Goal: Task Accomplishment & Management: Manage account settings

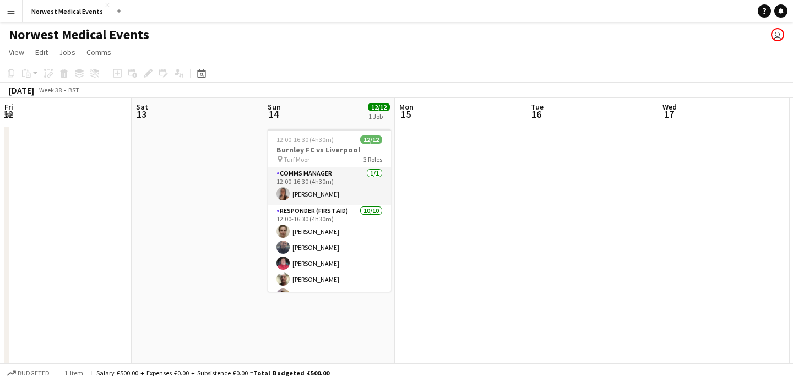
scroll to position [0, 548]
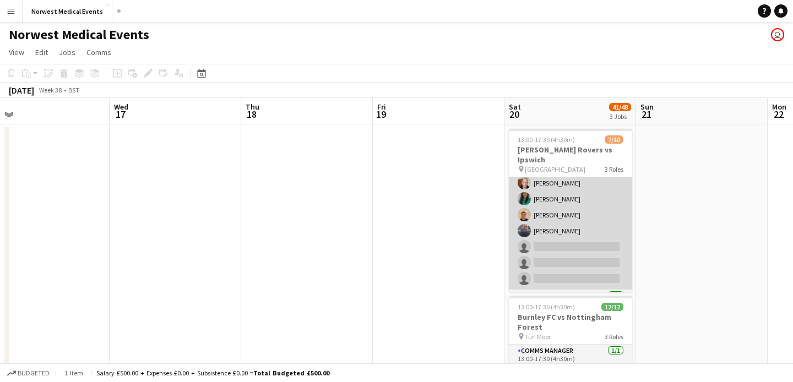
click at [570, 230] on app-card-role "Responder (First Aid) [DATE] 13:00-17:30 (4h30m) [PERSON_NAME] [PERSON_NAME] [P…" at bounding box center [570, 214] width 123 height 149
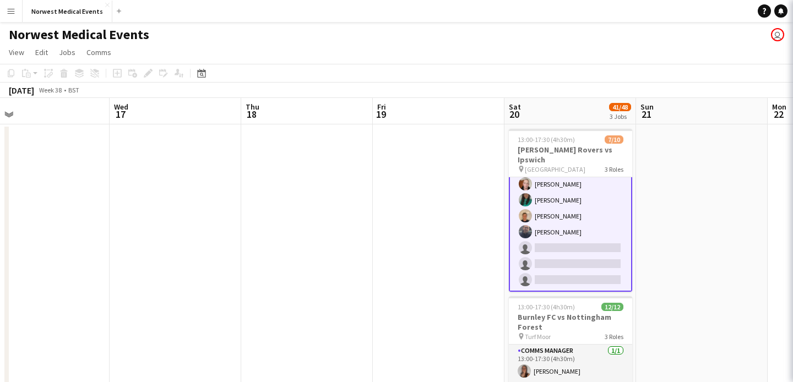
scroll to position [75, 0]
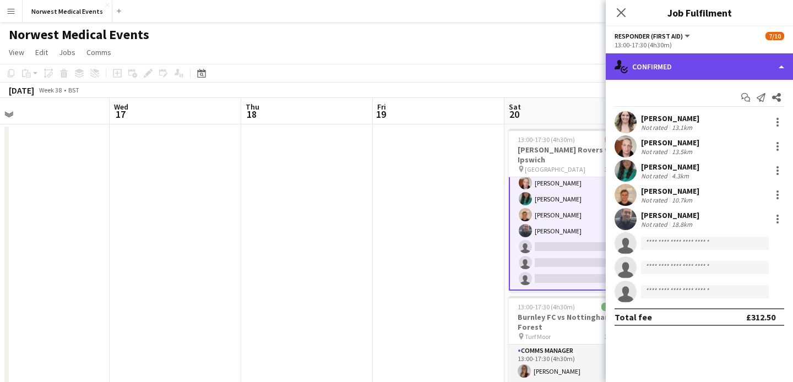
click at [696, 78] on div "single-neutral-actions-check-2 Confirmed" at bounding box center [699, 66] width 187 height 26
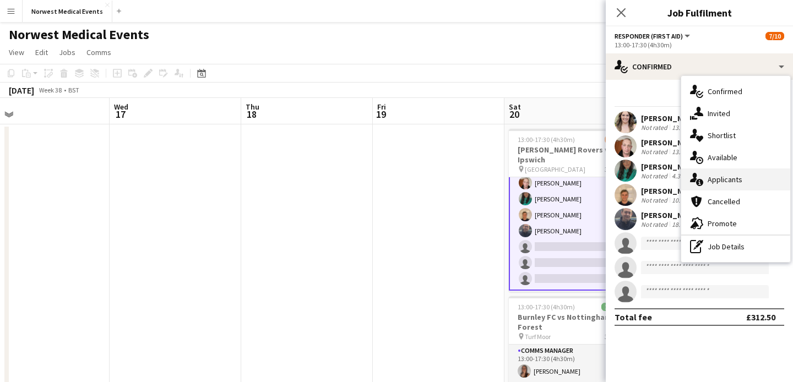
click at [717, 180] on span "Applicants" at bounding box center [724, 180] width 35 height 10
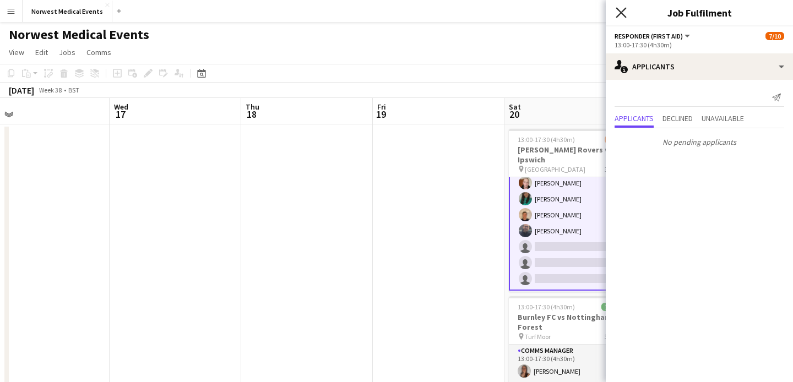
click at [623, 14] on icon at bounding box center [620, 12] width 10 height 10
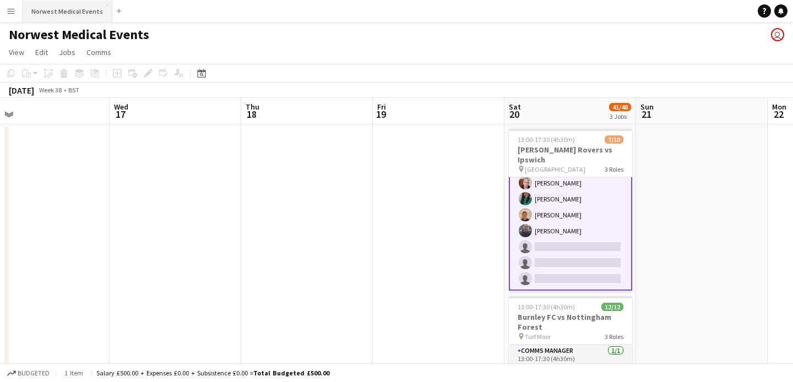
click at [68, 12] on button "Norwest Medical Events Close" at bounding box center [68, 11] width 90 height 21
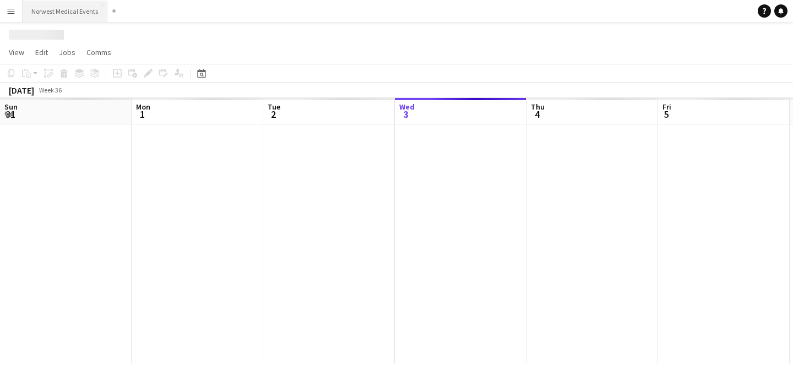
scroll to position [0, 263]
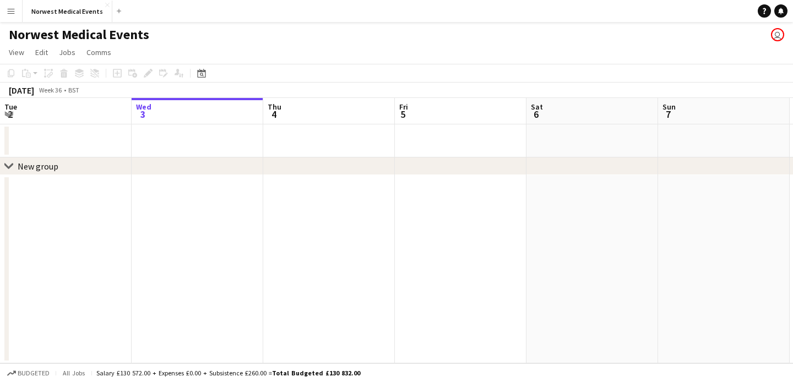
click at [10, 165] on icon at bounding box center [8, 165] width 8 height 4
click at [10, 165] on icon at bounding box center [9, 166] width 4 height 8
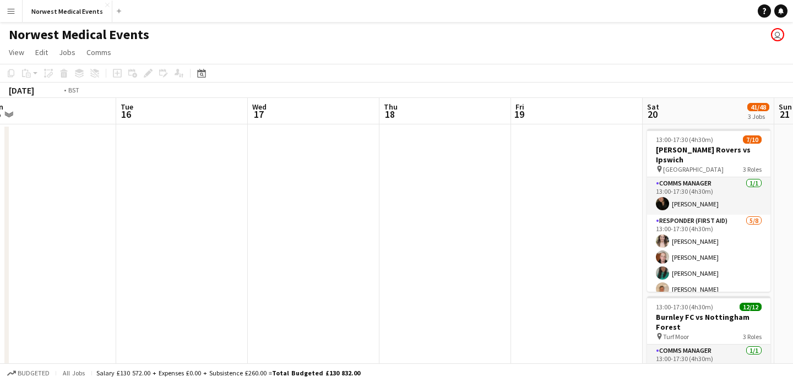
scroll to position [0, 323]
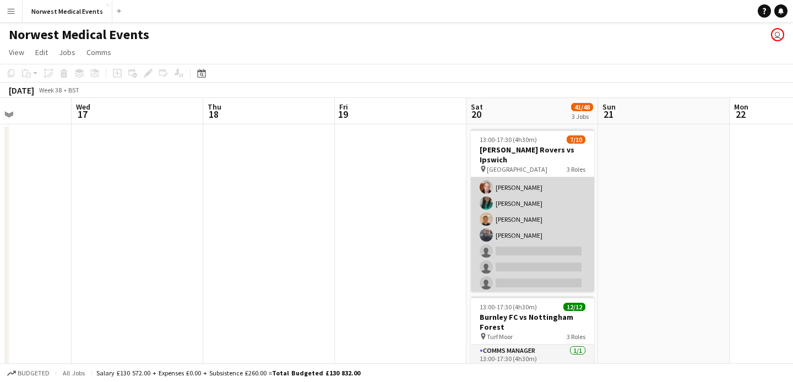
click at [537, 225] on app-card-role "Responder (First Aid) [DATE] 13:00-17:30 (4h30m) [PERSON_NAME] [PERSON_NAME] [P…" at bounding box center [532, 219] width 123 height 149
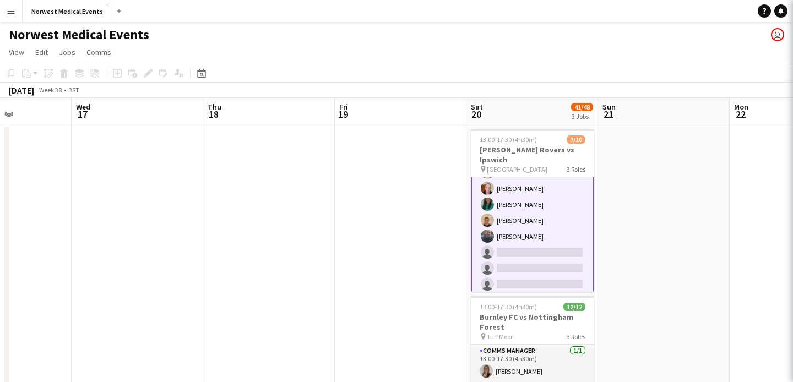
scroll to position [71, 0]
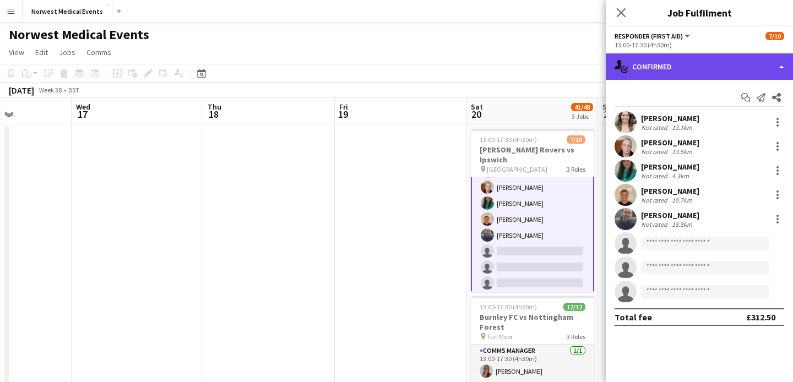
click at [689, 75] on div "single-neutral-actions-check-2 Confirmed" at bounding box center [699, 66] width 187 height 26
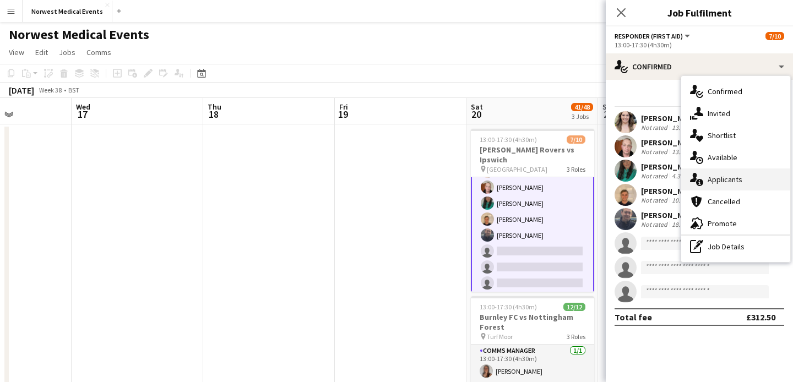
click at [728, 181] on span "Applicants" at bounding box center [724, 180] width 35 height 10
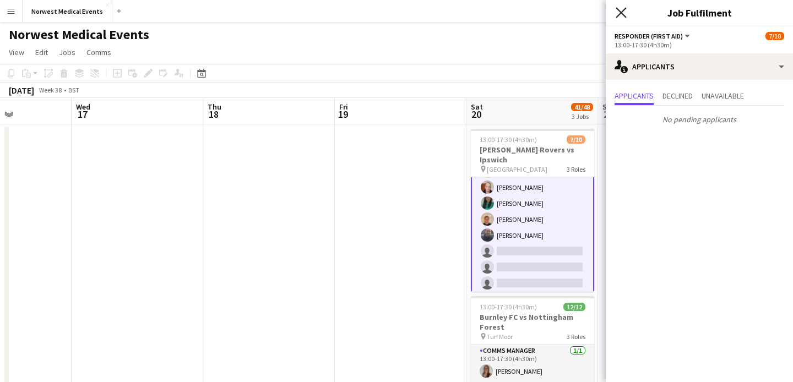
click at [619, 12] on icon at bounding box center [620, 12] width 10 height 10
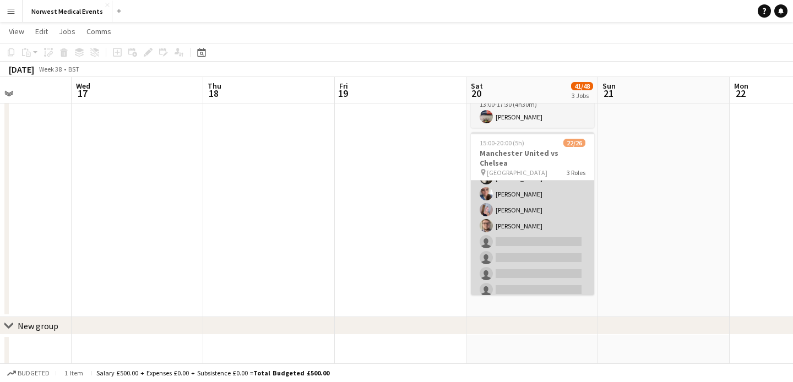
scroll to position [213, 0]
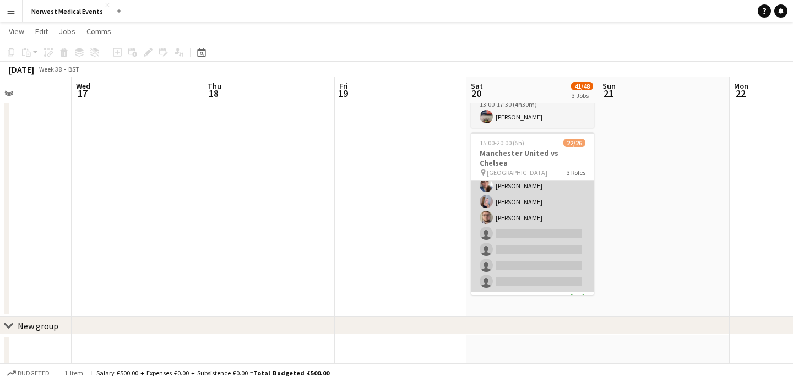
click at [547, 220] on app-card-role "First Responder (Medical) 15/19 15:00-20:00 (5h) [PERSON_NAME] [PERSON_NAME] [P…" at bounding box center [532, 130] width 123 height 325
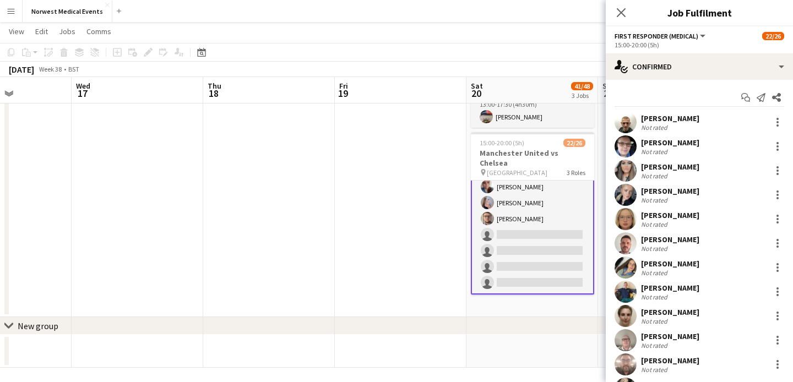
scroll to position [214, 0]
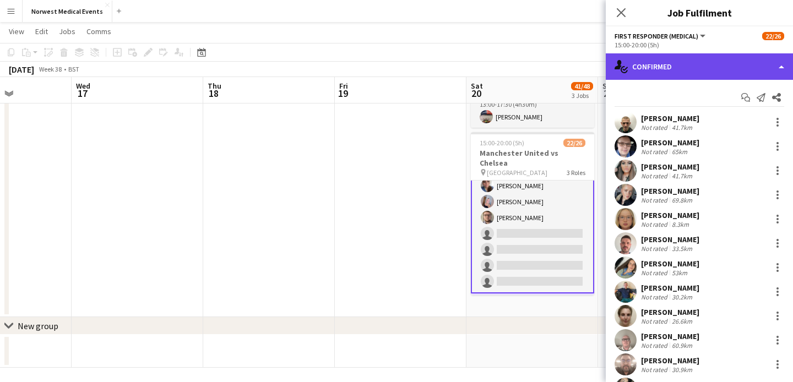
click at [733, 66] on div "single-neutral-actions-check-2 Confirmed" at bounding box center [699, 66] width 187 height 26
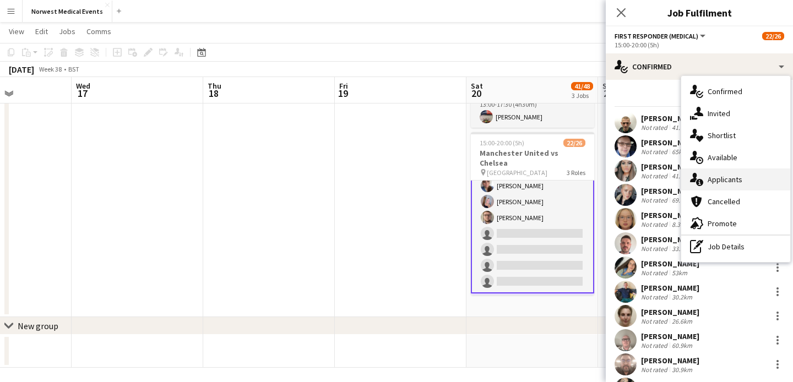
click at [737, 184] on div "single-neutral-actions-information Applicants" at bounding box center [735, 179] width 109 height 22
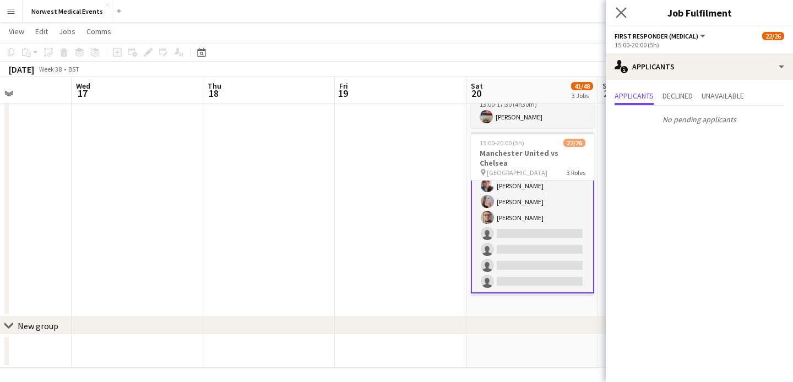
click at [623, 18] on app-icon "Close pop-in" at bounding box center [621, 13] width 16 height 16
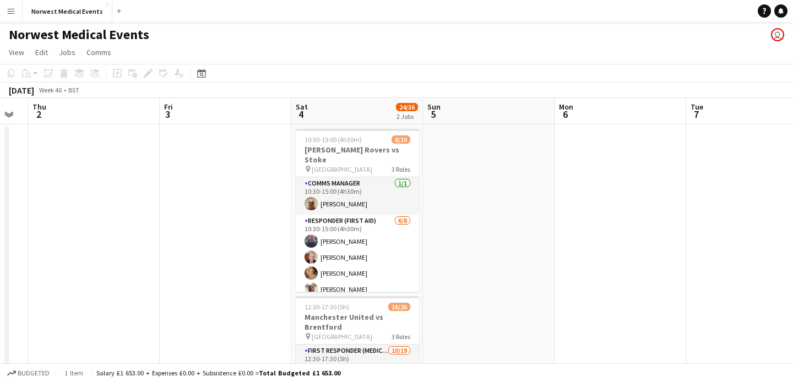
scroll to position [0, 561]
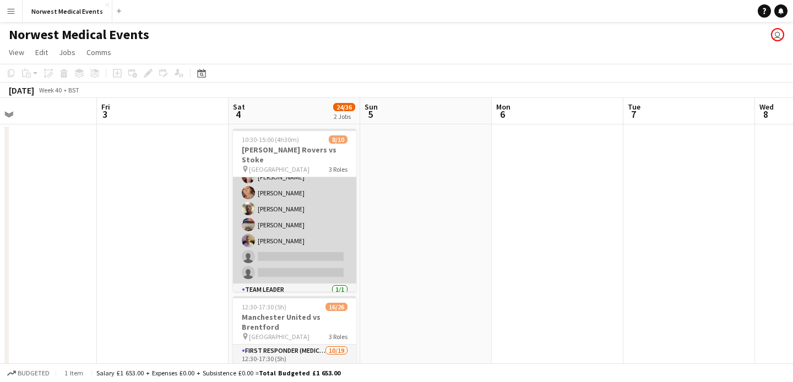
click at [319, 242] on app-card-role "Responder (First Aid) [DATE] 10:30-15:00 (4h30m) [PERSON_NAME] [PERSON_NAME] [P…" at bounding box center [294, 208] width 123 height 149
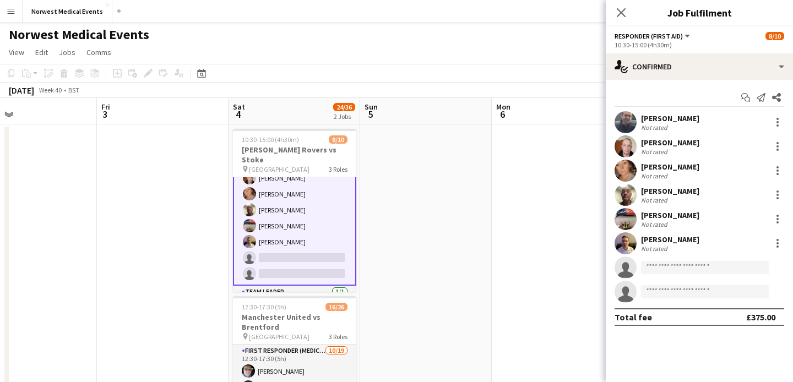
scroll to position [81, 0]
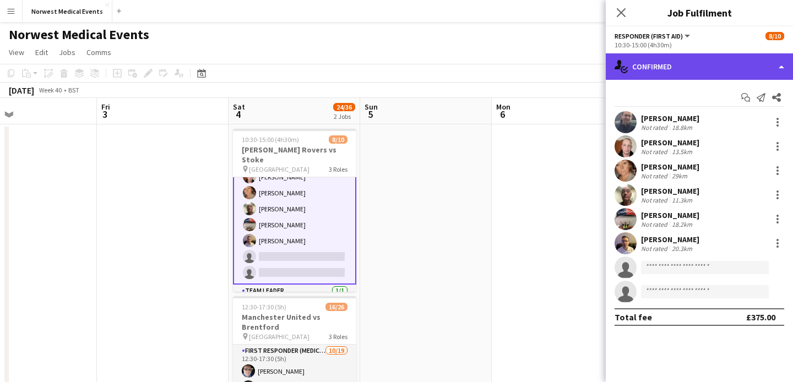
click at [713, 58] on div "single-neutral-actions-check-2 Confirmed" at bounding box center [699, 66] width 187 height 26
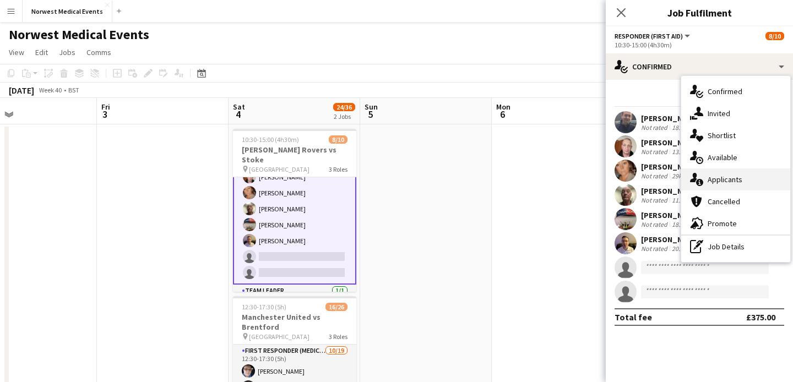
click at [728, 184] on span "Applicants" at bounding box center [724, 180] width 35 height 10
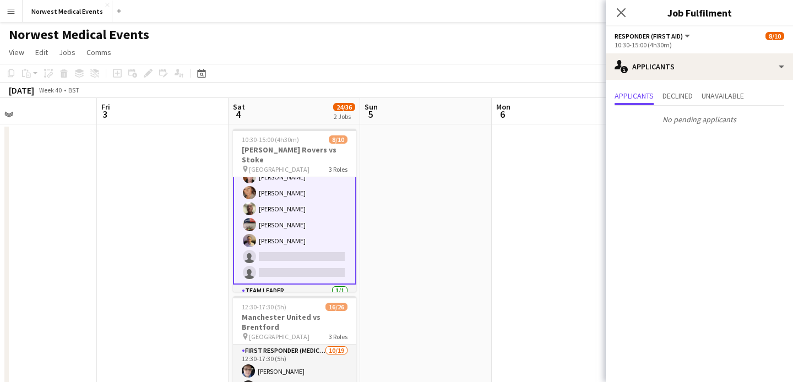
click at [623, 1] on div "Close pop-in" at bounding box center [621, 12] width 31 height 25
click at [621, 8] on icon "Close pop-in" at bounding box center [620, 12] width 10 height 10
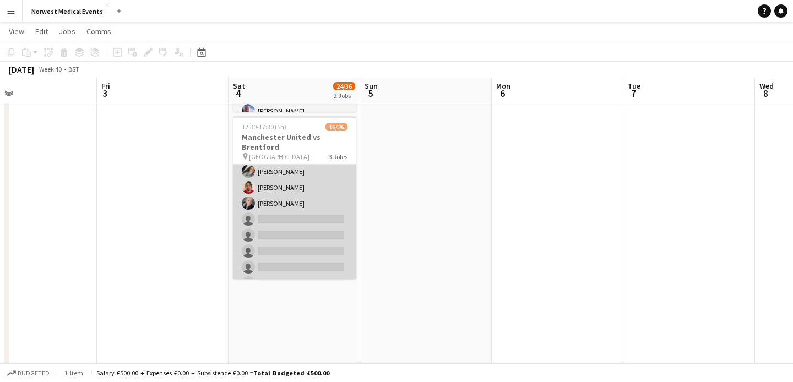
scroll to position [193, 0]
click at [307, 222] on app-card-role "First Responder (Medical) [DATE] 12:30-17:30 (5h) [PERSON_NAME] [PERSON_NAME] […" at bounding box center [294, 133] width 123 height 325
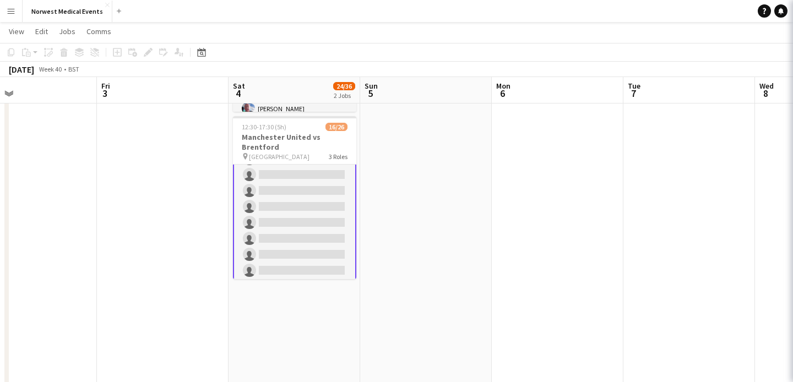
scroll to position [0, 0]
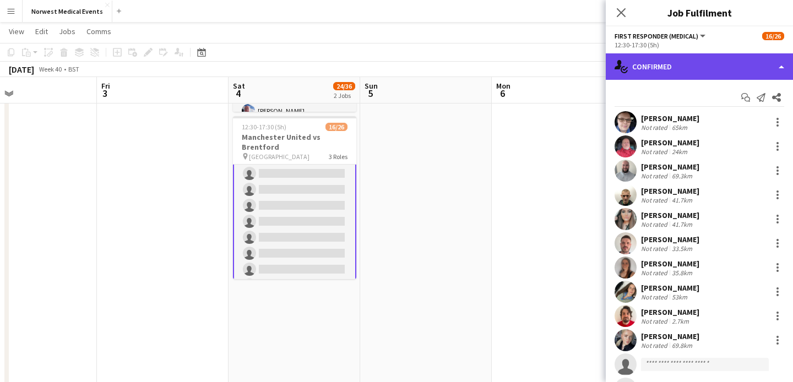
click at [685, 61] on div "single-neutral-actions-check-2 Confirmed" at bounding box center [699, 66] width 187 height 26
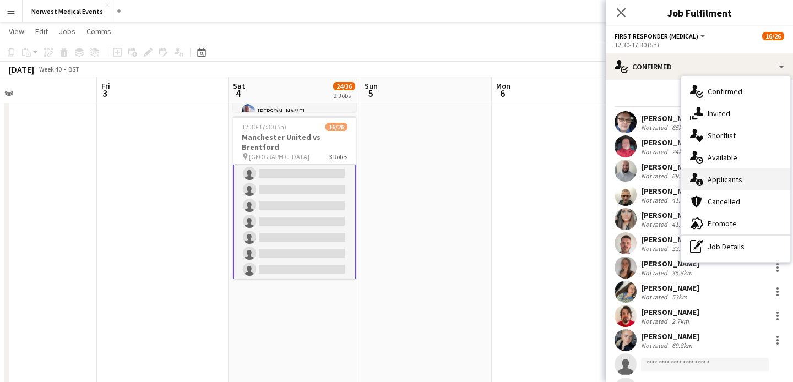
click at [735, 180] on span "Applicants" at bounding box center [724, 180] width 35 height 10
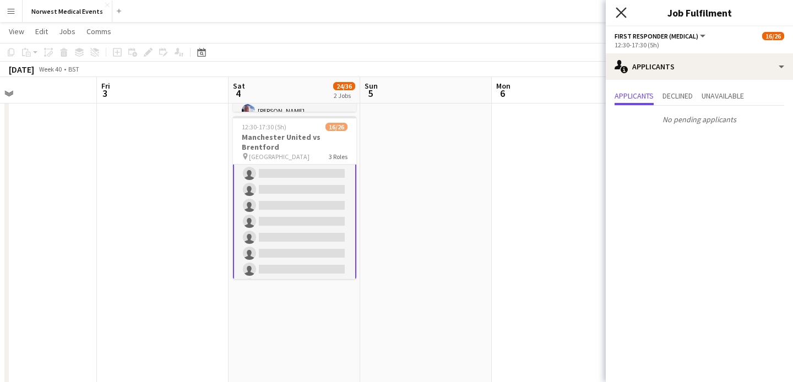
click at [623, 16] on icon "Close pop-in" at bounding box center [620, 12] width 10 height 10
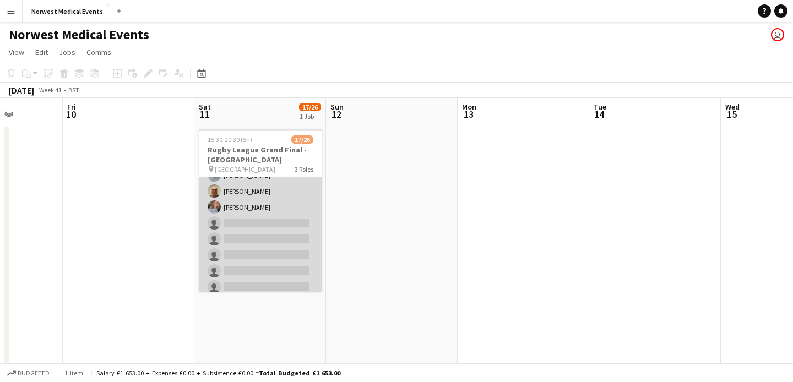
click at [285, 225] on app-card-role "First Responder (Medical) [DATE] 15:30-20:30 (5h) [PERSON_NAME] [PERSON_NAME] […" at bounding box center [260, 199] width 123 height 325
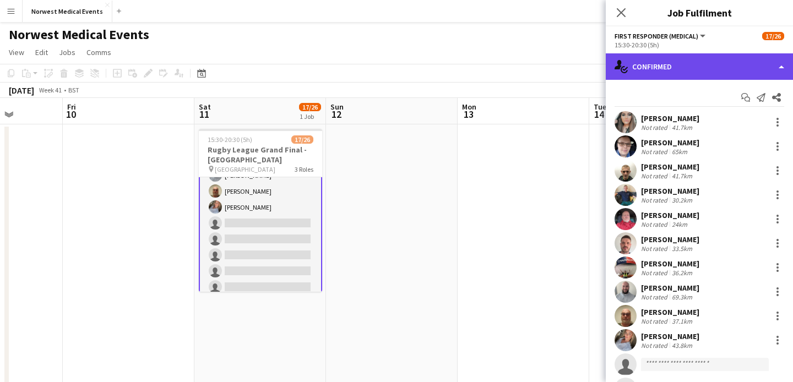
click at [686, 66] on div "single-neutral-actions-check-2 Confirmed" at bounding box center [699, 66] width 187 height 26
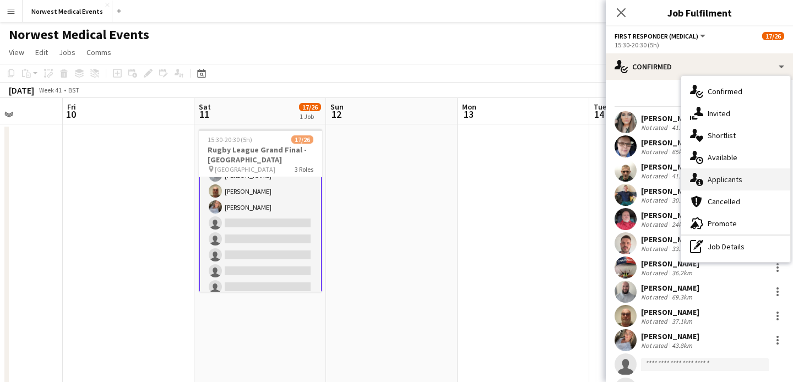
click at [733, 182] on span "Applicants" at bounding box center [724, 180] width 35 height 10
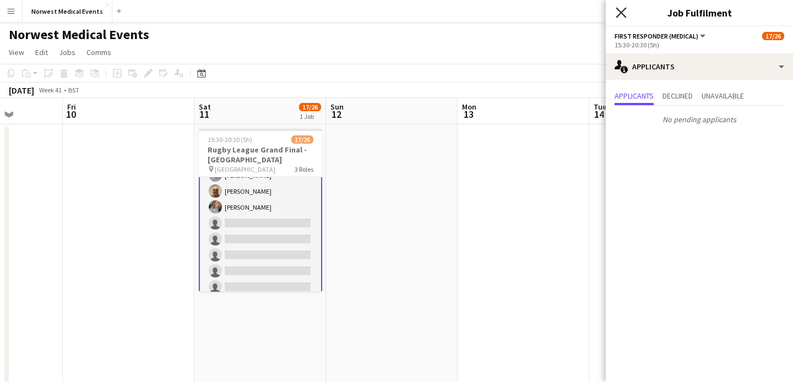
click at [618, 15] on icon at bounding box center [620, 12] width 10 height 10
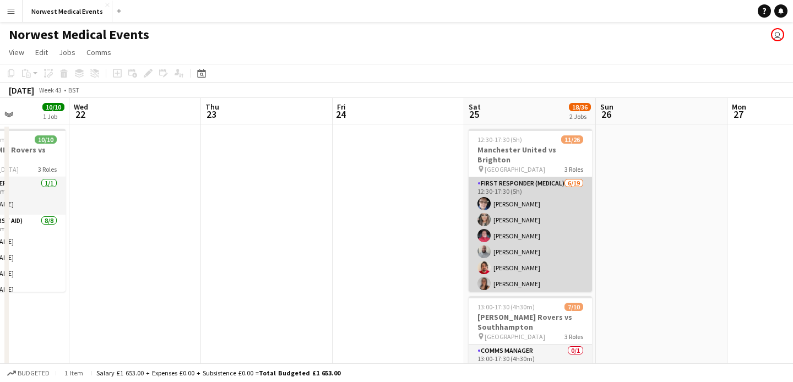
click at [542, 252] on app-card-role "First Responder (Medical) [DATE] 12:30-17:30 (5h) [PERSON_NAME] [PERSON_NAME] […" at bounding box center [529, 339] width 123 height 325
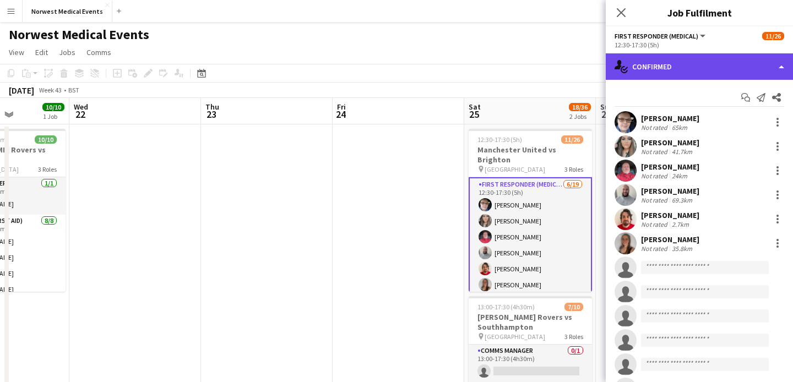
click at [714, 68] on div "single-neutral-actions-check-2 Confirmed" at bounding box center [699, 66] width 187 height 26
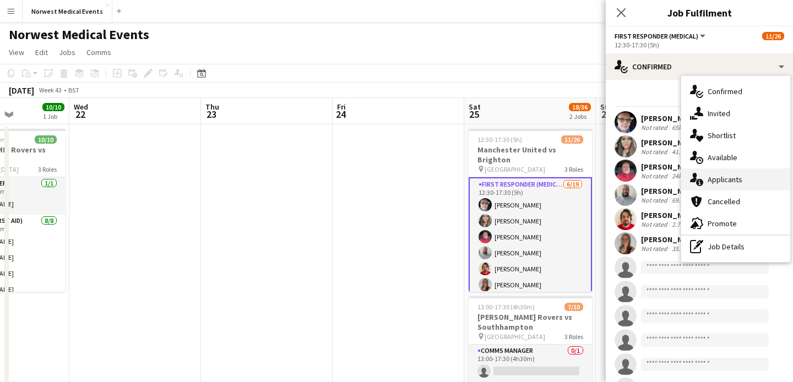
click at [722, 182] on span "Applicants" at bounding box center [724, 180] width 35 height 10
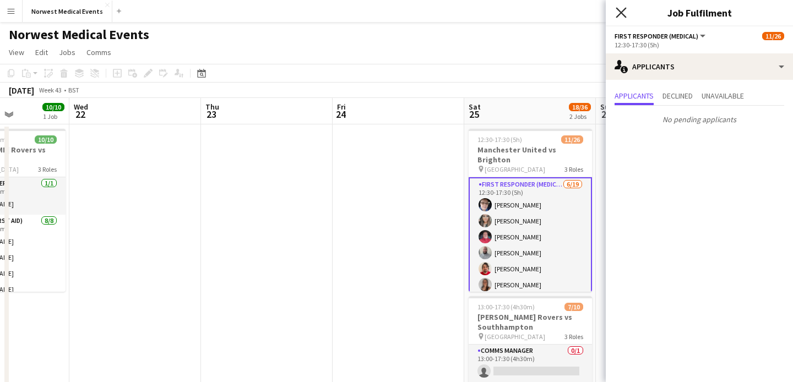
click at [621, 10] on icon "Close pop-in" at bounding box center [620, 12] width 10 height 10
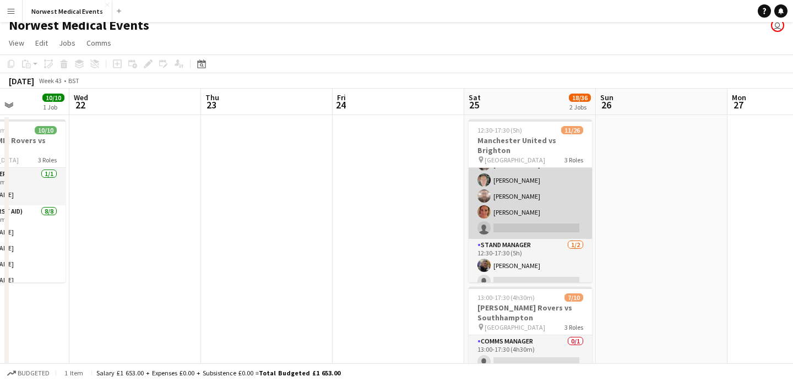
click at [545, 161] on app-card-role "Senior Responder (FREC 4 or Above) 1A [DATE] 12:30-17:30 (5h) [PERSON_NAME] [PE…" at bounding box center [529, 188] width 123 height 101
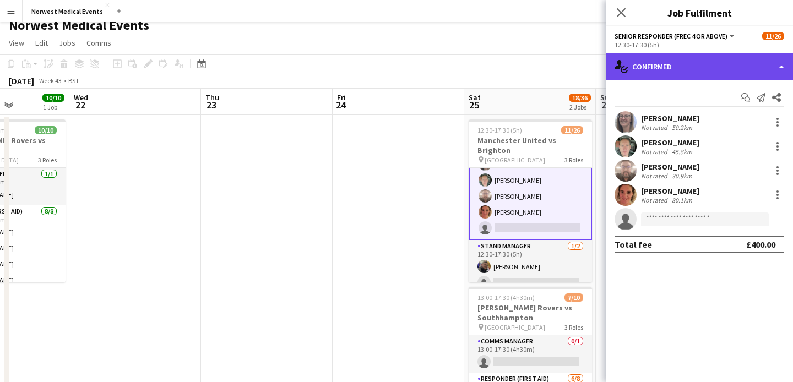
click at [683, 61] on div "single-neutral-actions-check-2 Confirmed" at bounding box center [699, 66] width 187 height 26
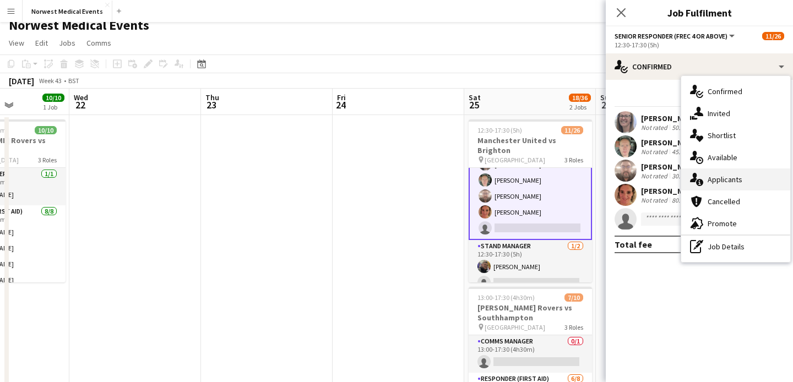
click at [731, 175] on span "Applicants" at bounding box center [724, 180] width 35 height 10
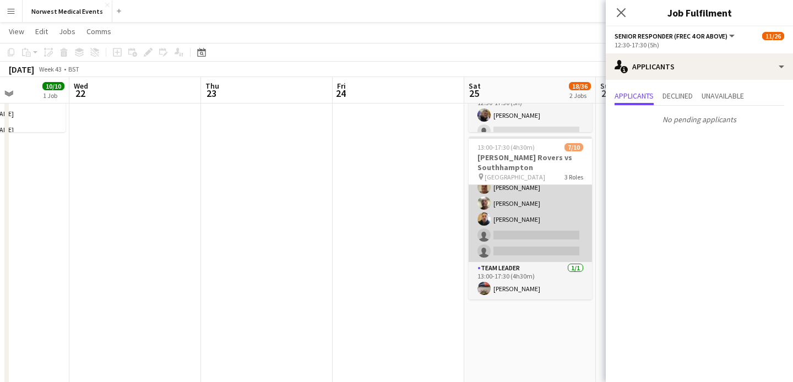
click at [541, 246] on app-card-role "Responder (First Aid) [DATE] 13:00-17:30 (4h30m) [PERSON_NAME] [PERSON_NAME] [P…" at bounding box center [529, 187] width 123 height 149
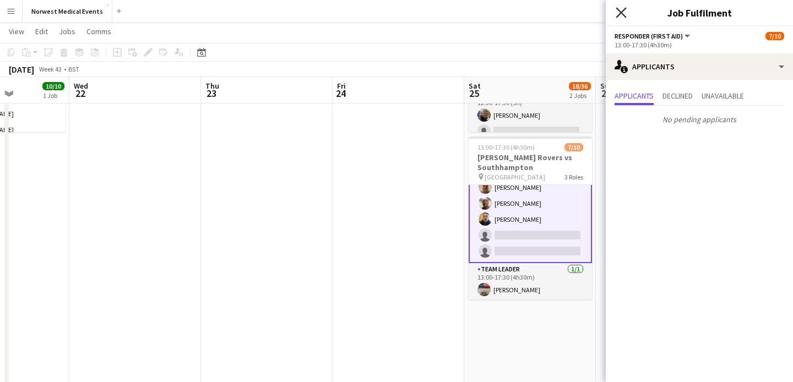
click at [621, 14] on icon at bounding box center [620, 12] width 10 height 10
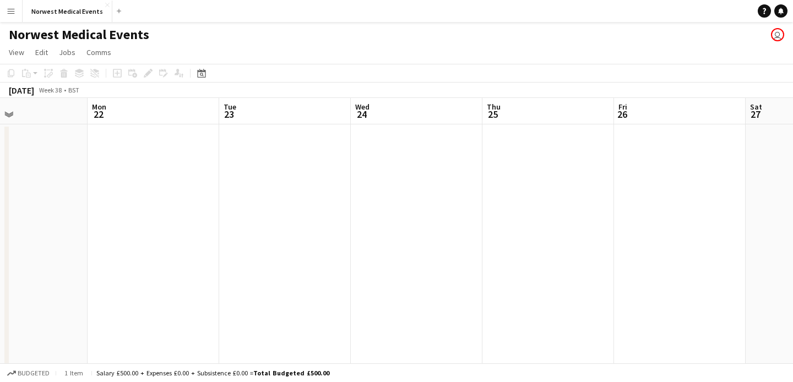
scroll to position [0, 337]
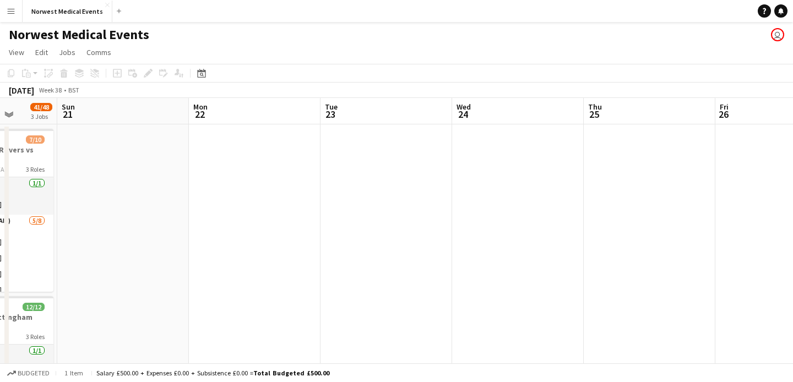
click at [370, 150] on app-date-cell at bounding box center [386, 386] width 132 height 524
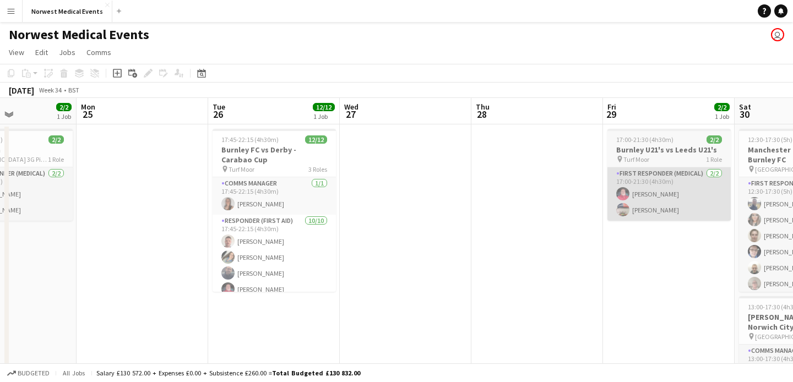
scroll to position [0, 230]
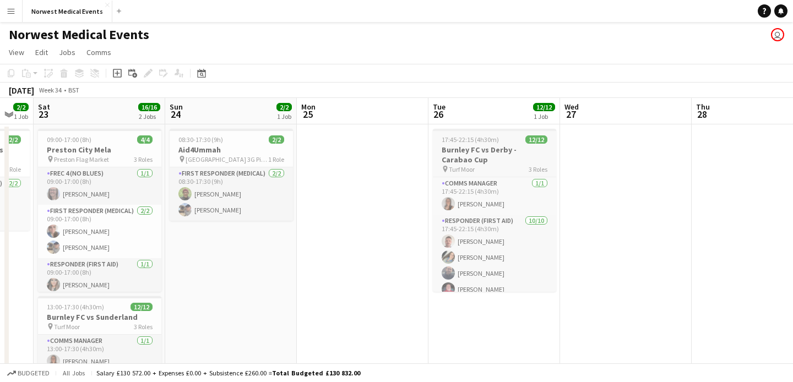
click at [467, 156] on h3 "Burnley FC vs Derby - Carabao Cup" at bounding box center [494, 155] width 123 height 20
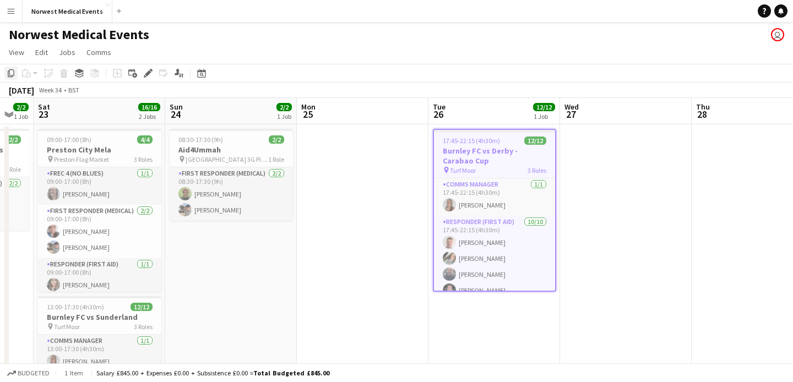
click at [10, 75] on icon at bounding box center [11, 73] width 7 height 8
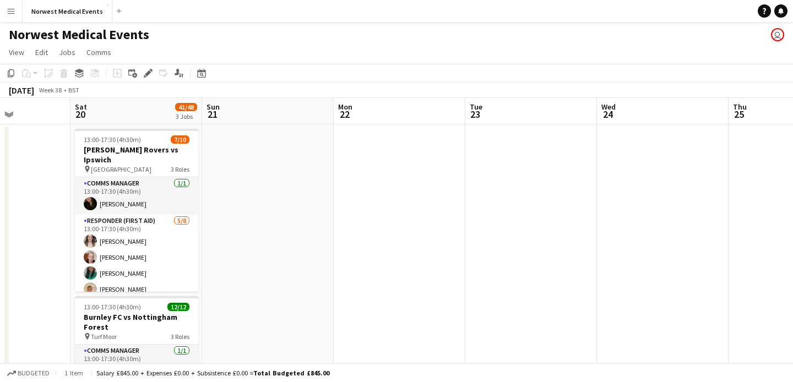
click at [533, 148] on app-date-cell at bounding box center [531, 386] width 132 height 524
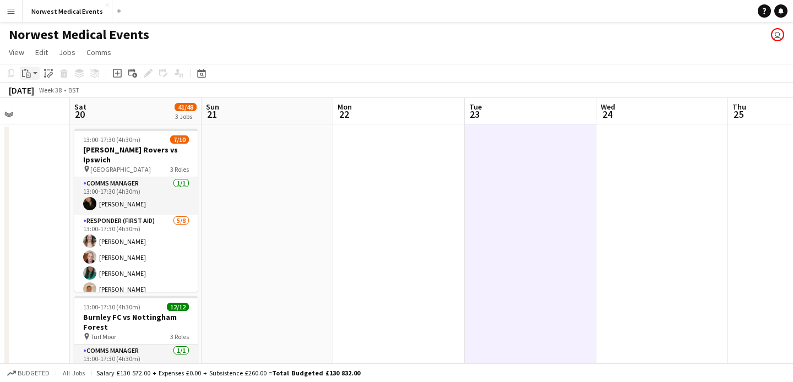
click at [37, 75] on app-action-btn "Paste" at bounding box center [30, 73] width 20 height 13
click at [45, 95] on link "Paste Command V" at bounding box center [72, 94] width 87 height 10
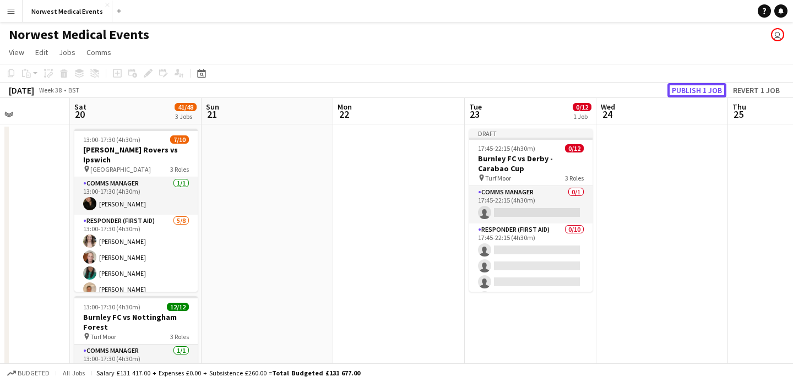
click at [689, 90] on button "Publish 1 job" at bounding box center [696, 90] width 59 height 14
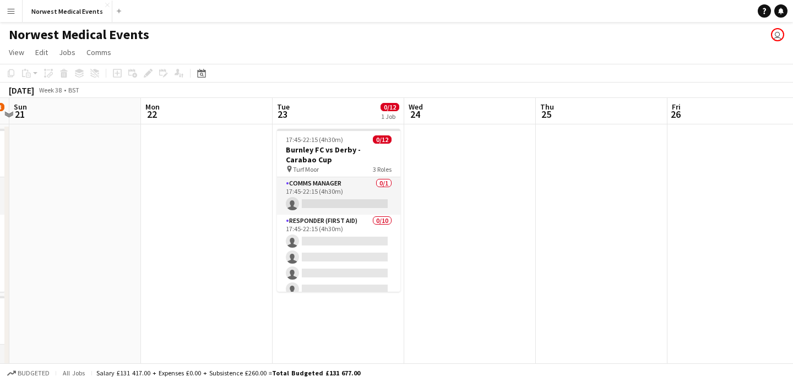
scroll to position [0, 298]
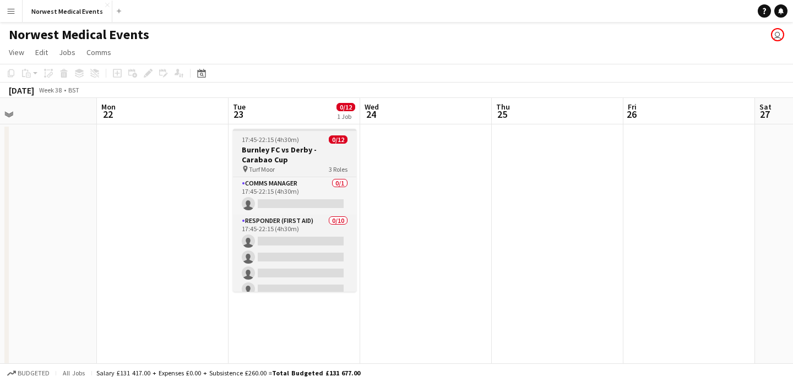
click at [310, 162] on h3 "Burnley FC vs Derby - Carabao Cup" at bounding box center [294, 155] width 123 height 20
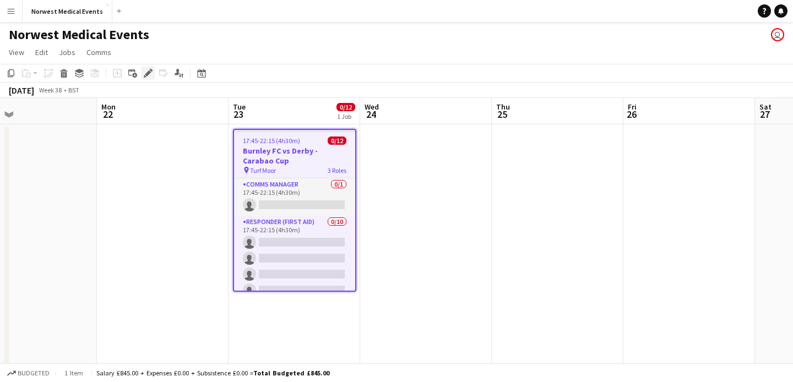
click at [144, 72] on icon "Edit" at bounding box center [148, 73] width 9 height 9
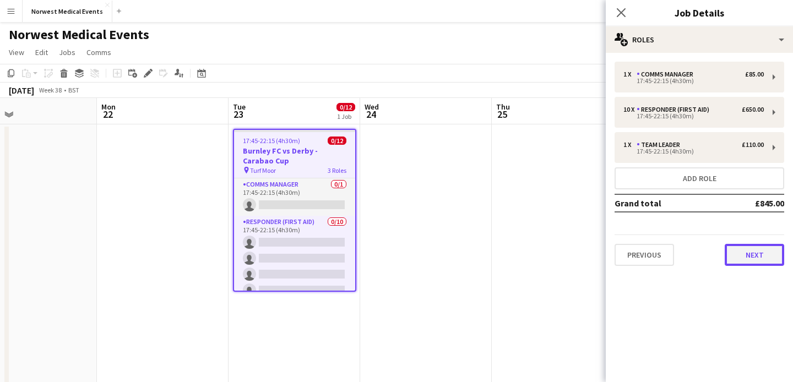
click at [760, 253] on button "Next" at bounding box center [753, 255] width 59 height 22
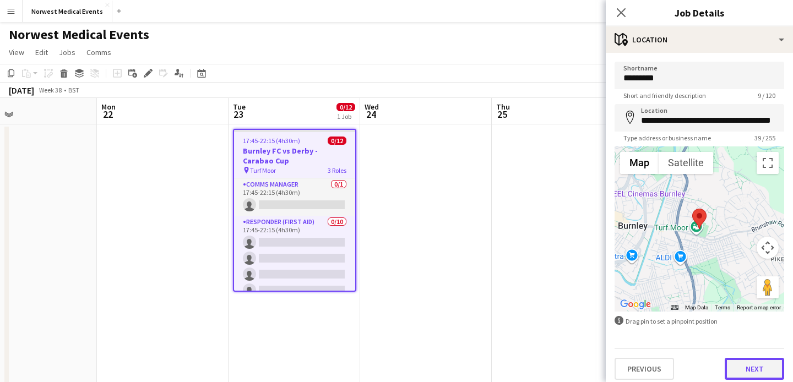
click at [756, 367] on button "Next" at bounding box center [753, 369] width 59 height 22
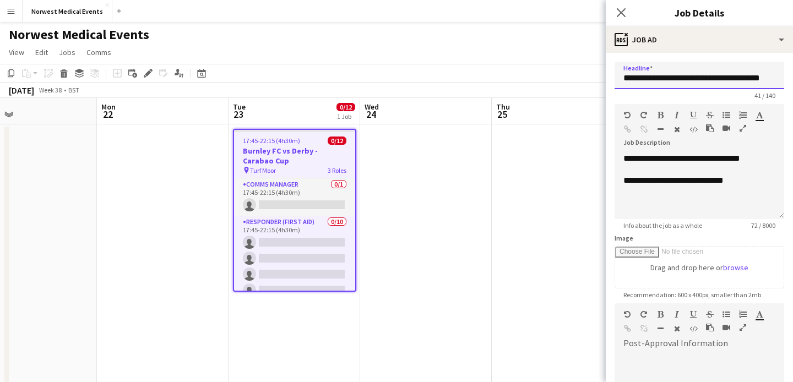
click at [726, 78] on input "**********" at bounding box center [699, 76] width 170 height 28
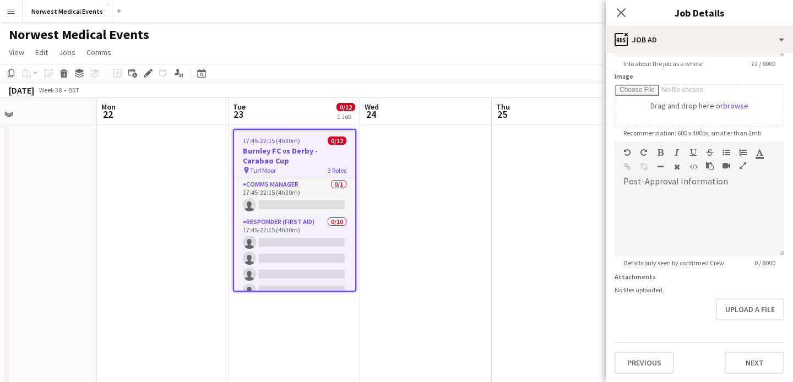
type input "**********"
click at [755, 358] on button "Next" at bounding box center [753, 363] width 59 height 22
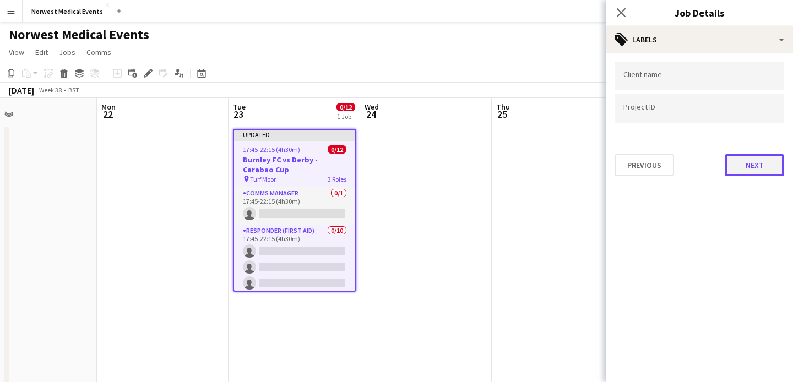
click at [741, 170] on button "Next" at bounding box center [753, 165] width 59 height 22
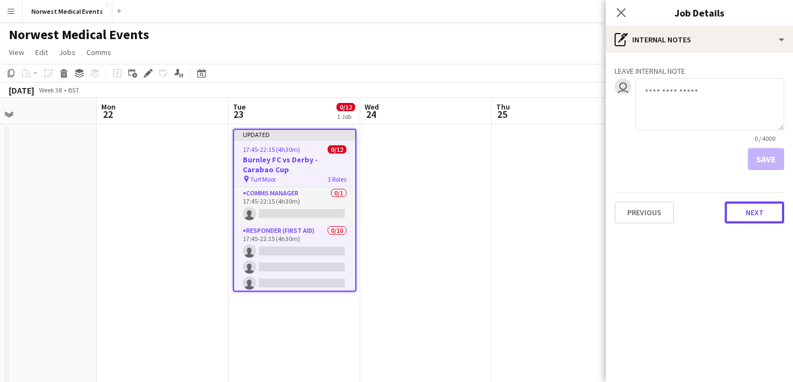
click at [750, 214] on button "Next" at bounding box center [753, 212] width 59 height 22
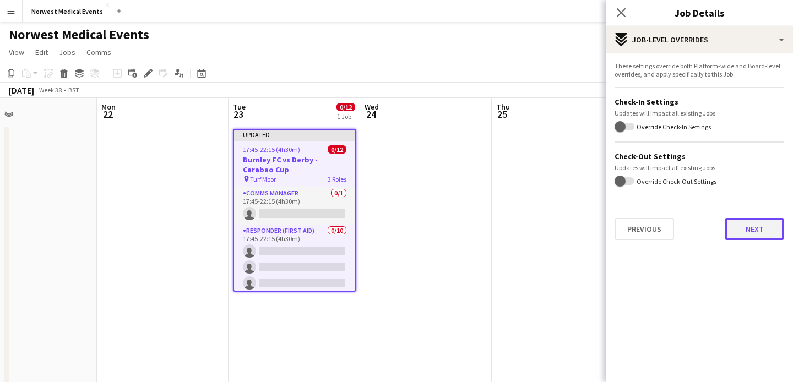
click at [749, 224] on button "Next" at bounding box center [753, 229] width 59 height 22
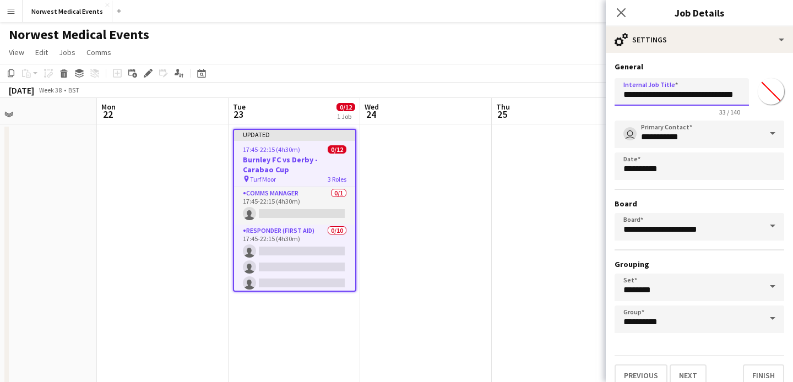
click at [696, 94] on input "**********" at bounding box center [681, 92] width 134 height 28
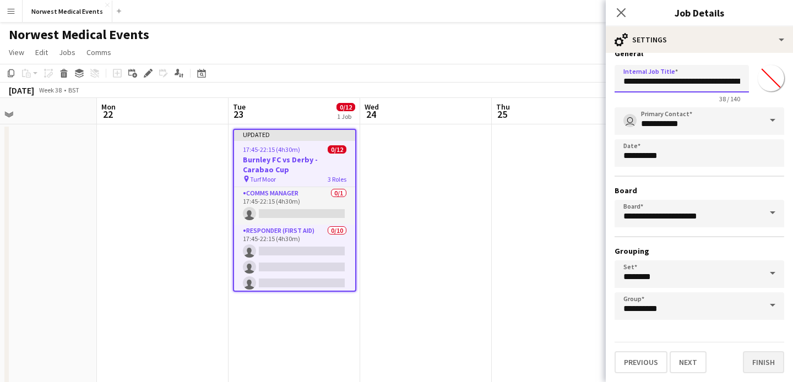
type input "**********"
click at [757, 358] on button "Finish" at bounding box center [763, 362] width 41 height 22
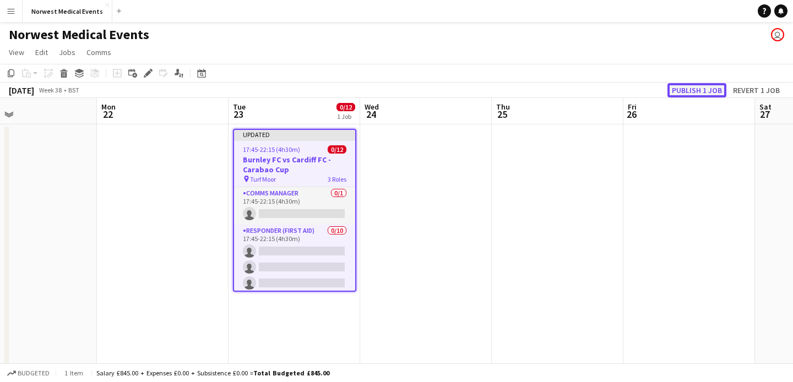
click at [701, 88] on button "Publish 1 job" at bounding box center [696, 90] width 59 height 14
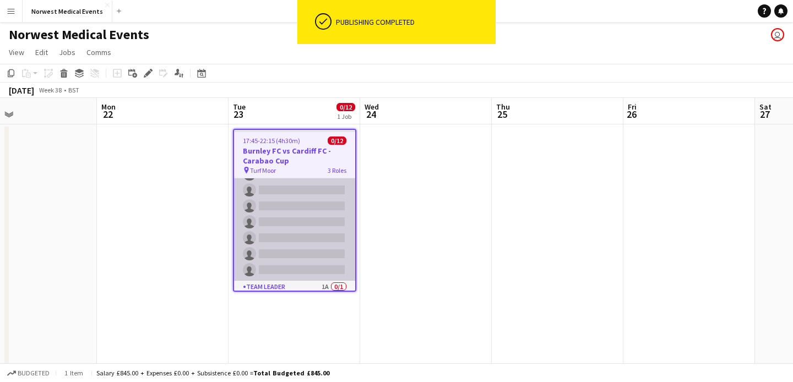
scroll to position [144, 0]
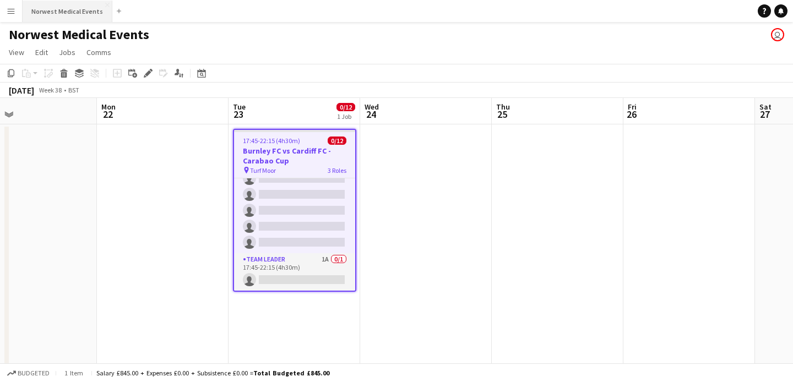
click at [65, 15] on button "Norwest Medical Events Close" at bounding box center [68, 11] width 90 height 21
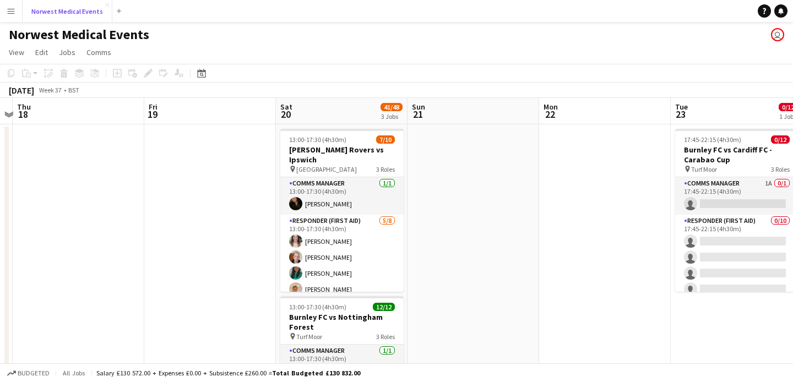
scroll to position [0, 560]
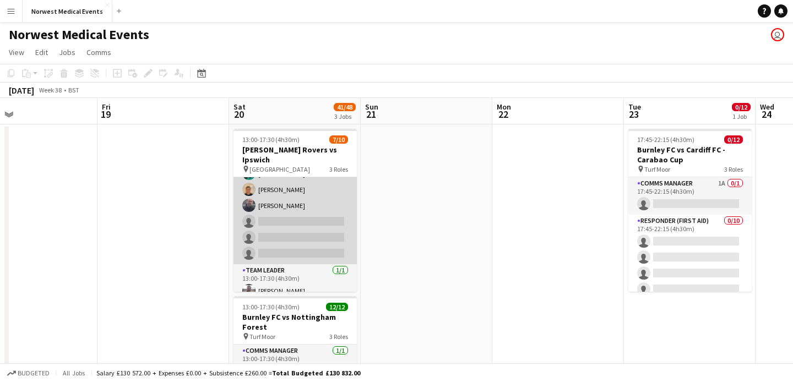
click at [313, 211] on app-card-role "Responder (First Aid) [DATE] 13:00-17:30 (4h30m) [PERSON_NAME] [PERSON_NAME] [P…" at bounding box center [294, 189] width 123 height 149
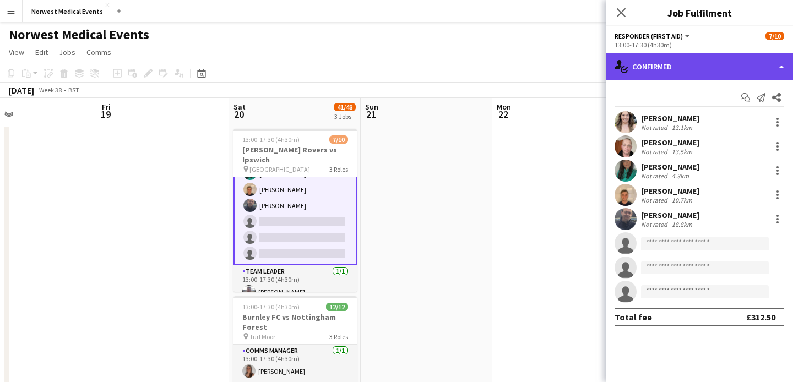
click at [693, 66] on div "single-neutral-actions-check-2 Confirmed" at bounding box center [699, 66] width 187 height 26
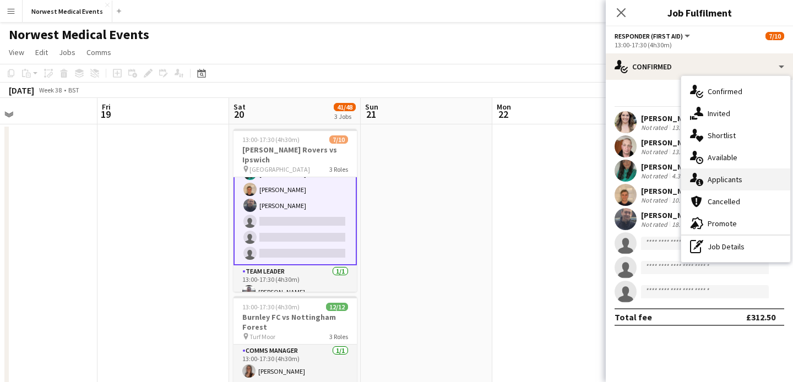
click at [737, 179] on span "Applicants" at bounding box center [724, 180] width 35 height 10
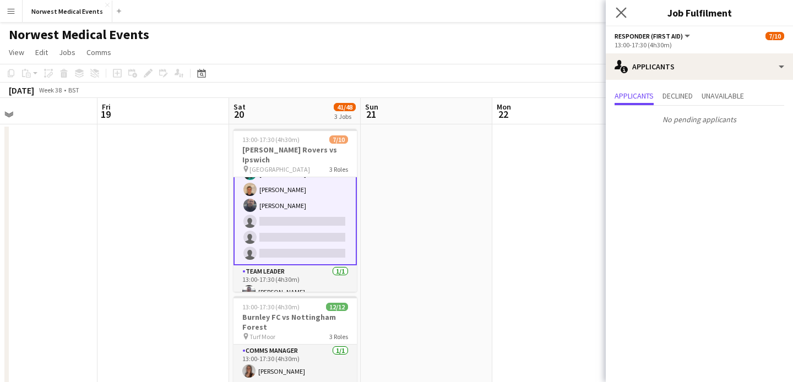
click at [621, 18] on app-icon "Close pop-in" at bounding box center [621, 13] width 16 height 16
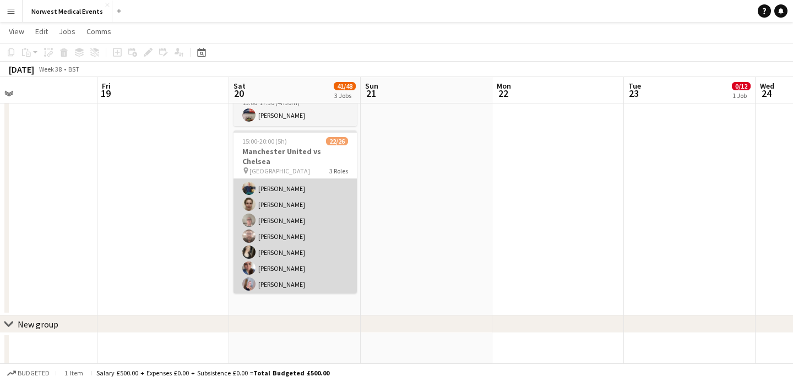
scroll to position [200, 0]
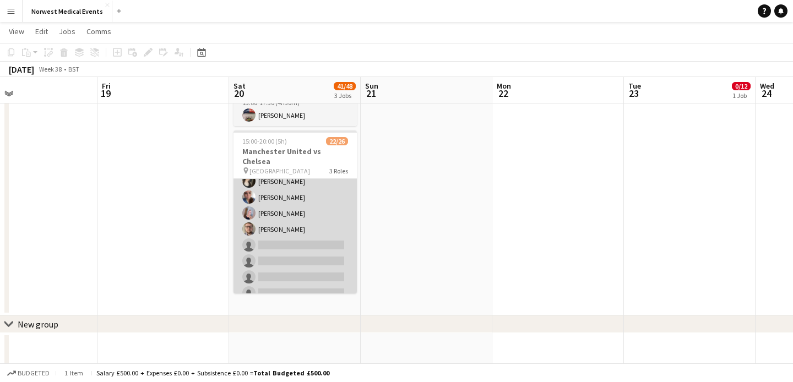
click at [315, 220] on app-card-role "First Responder (Medical) 15/19 15:00-20:00 (5h) [PERSON_NAME] [PERSON_NAME] [P…" at bounding box center [294, 141] width 123 height 325
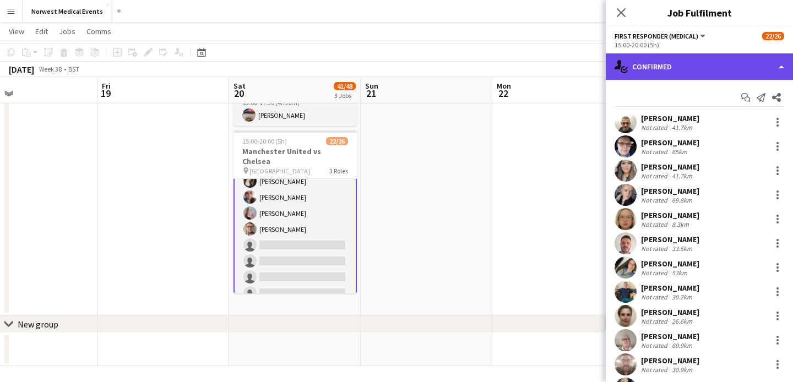
click at [687, 70] on div "single-neutral-actions-check-2 Confirmed" at bounding box center [699, 66] width 187 height 26
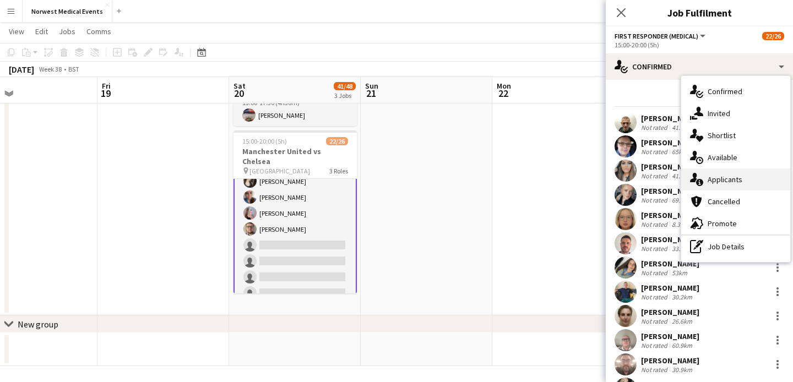
click at [724, 173] on div "single-neutral-actions-information Applicants" at bounding box center [735, 179] width 109 height 22
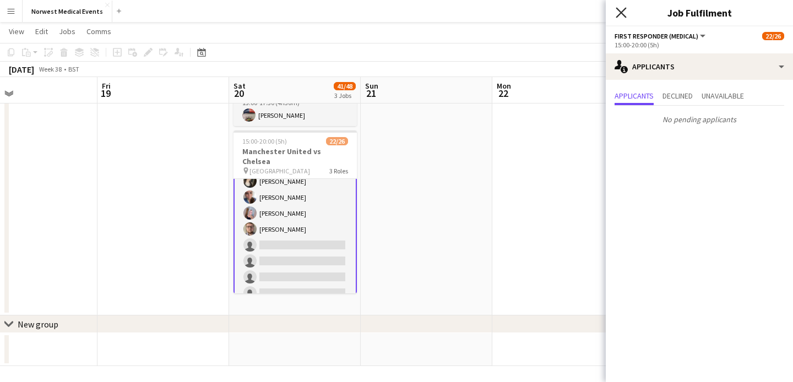
click at [622, 10] on icon at bounding box center [620, 12] width 10 height 10
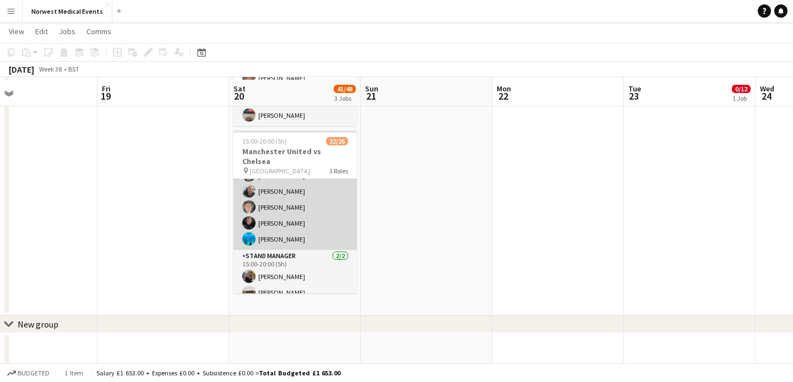
scroll to position [335, 0]
